Goal: Navigation & Orientation: Go to known website

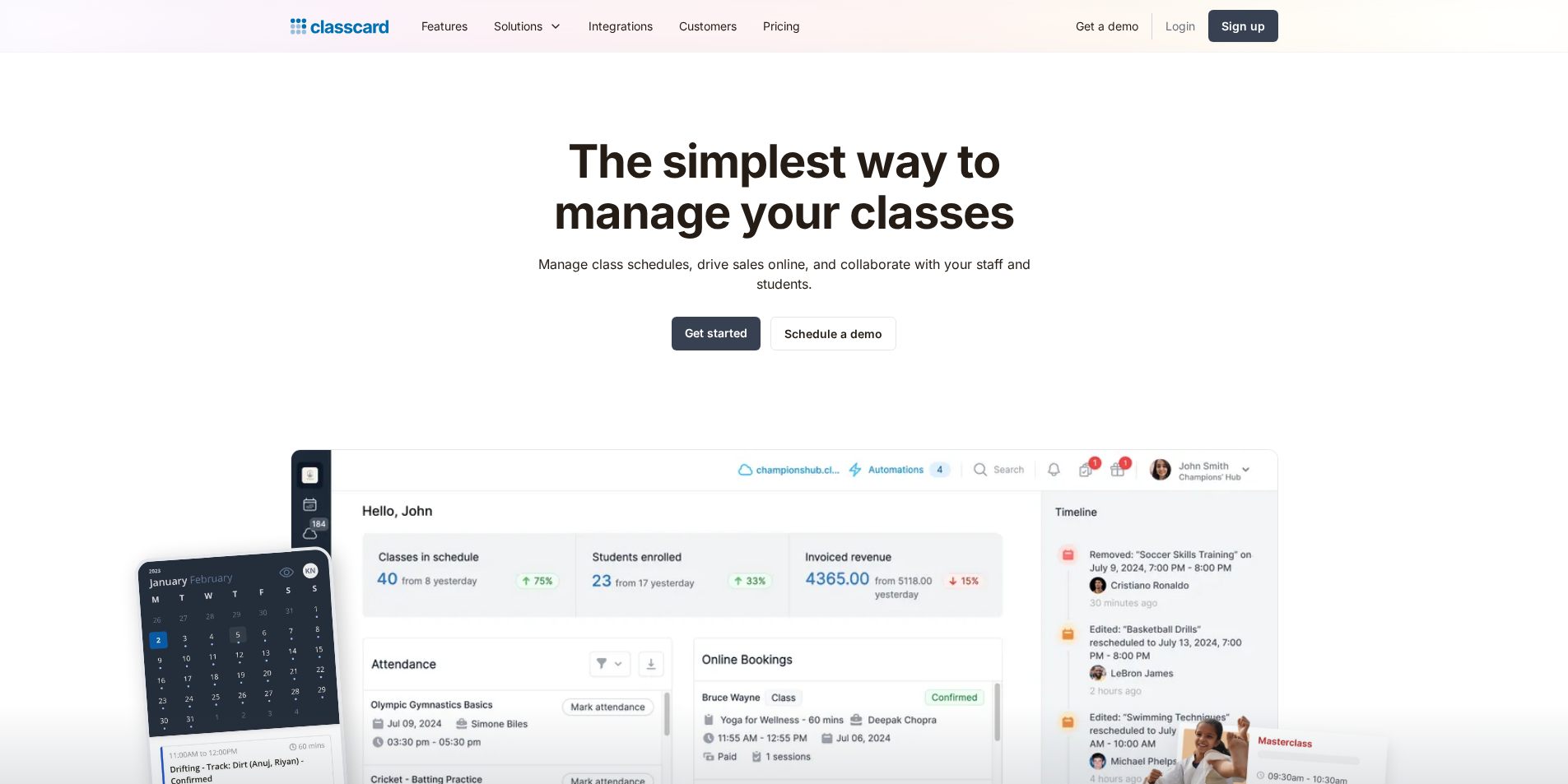
click at [1176, 29] on link "Login" at bounding box center [1180, 26] width 56 height 37
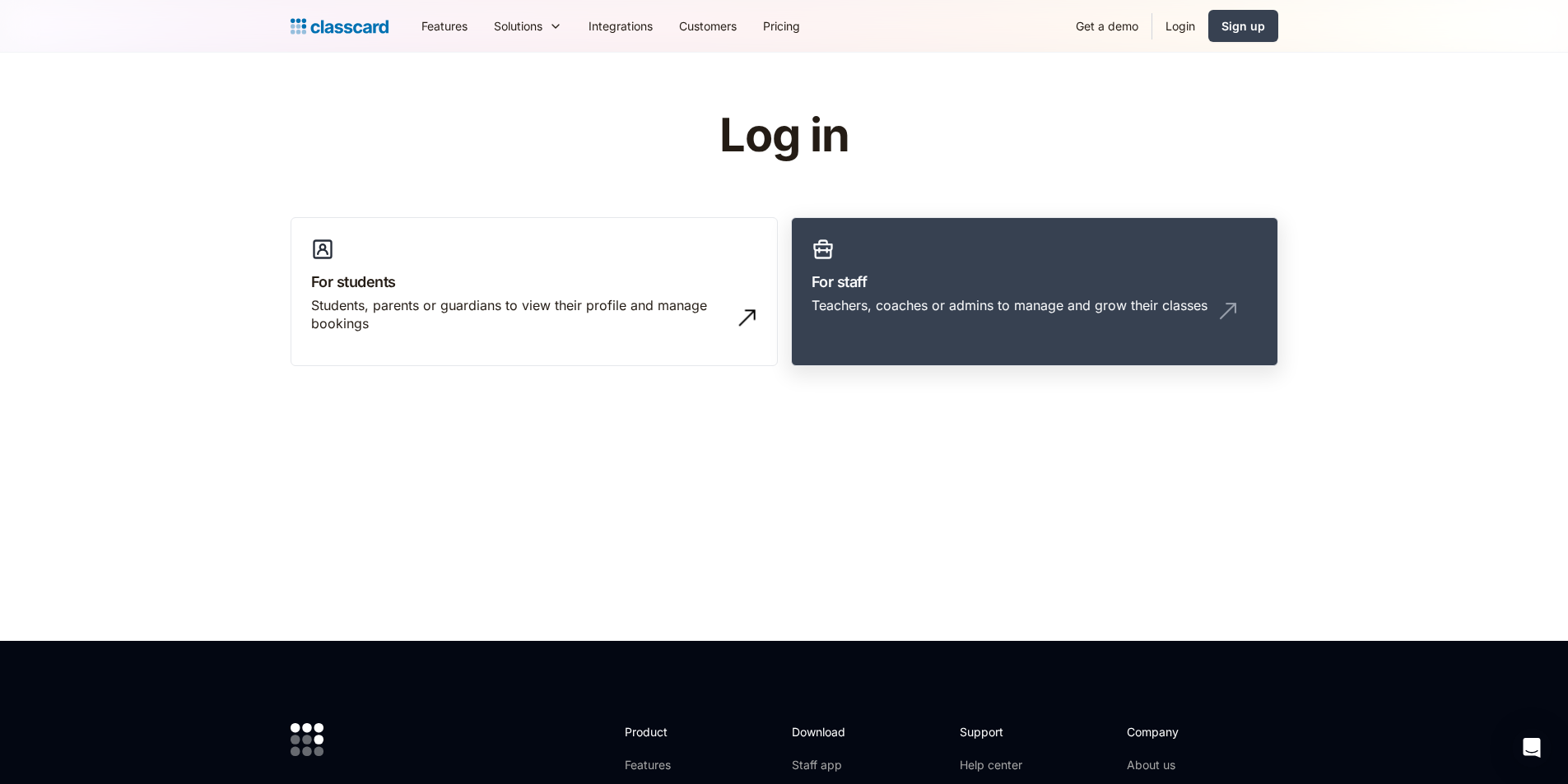
click at [980, 346] on link "For staff Teachers, coaches or admins to manage and grow their classes" at bounding box center [1035, 291] width 487 height 150
